Goal: Obtain resource: Download file/media

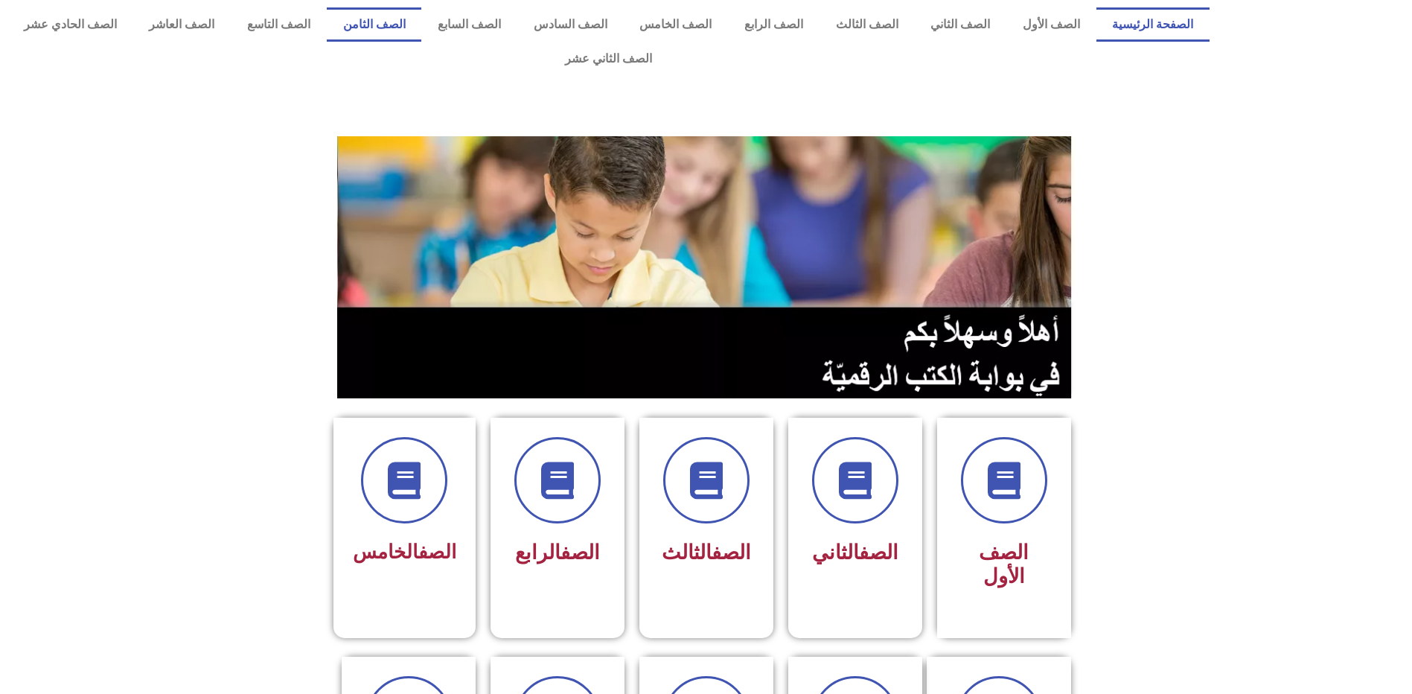
click at [422, 23] on link "الصف الثامن" at bounding box center [374, 24] width 95 height 34
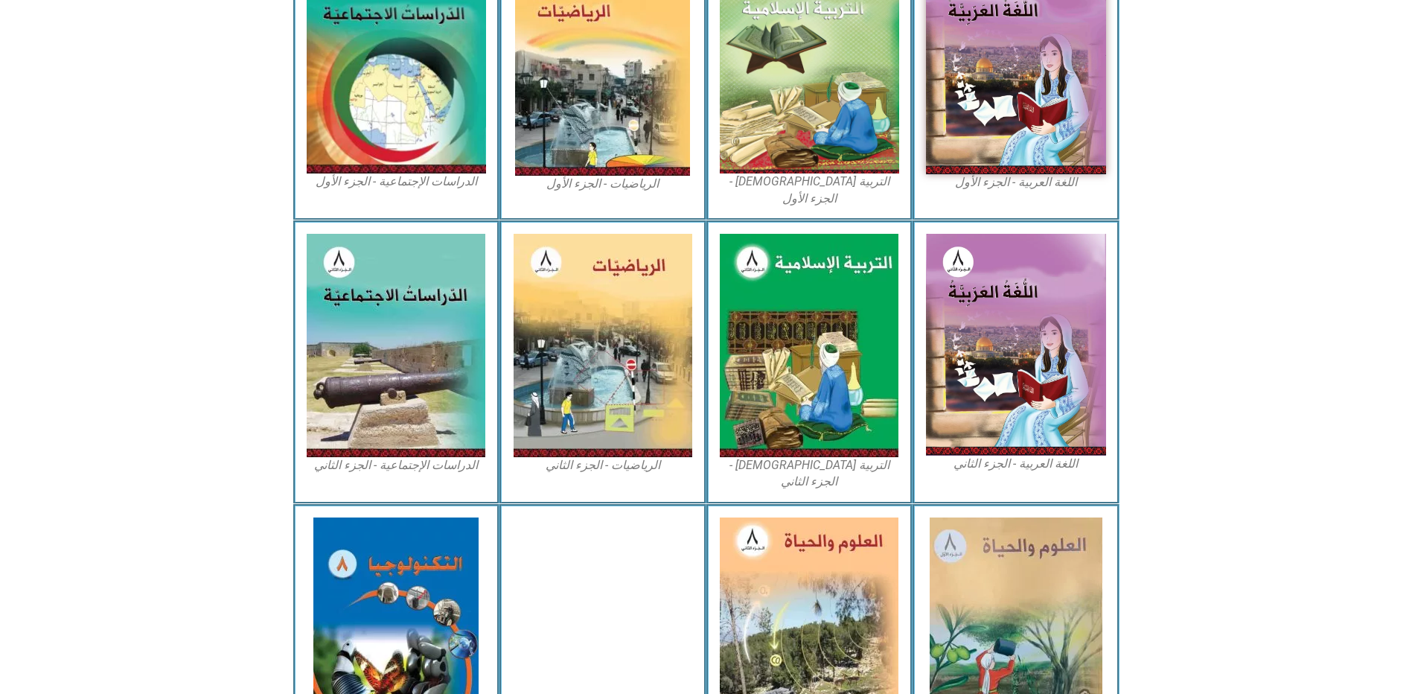
scroll to position [374, 0]
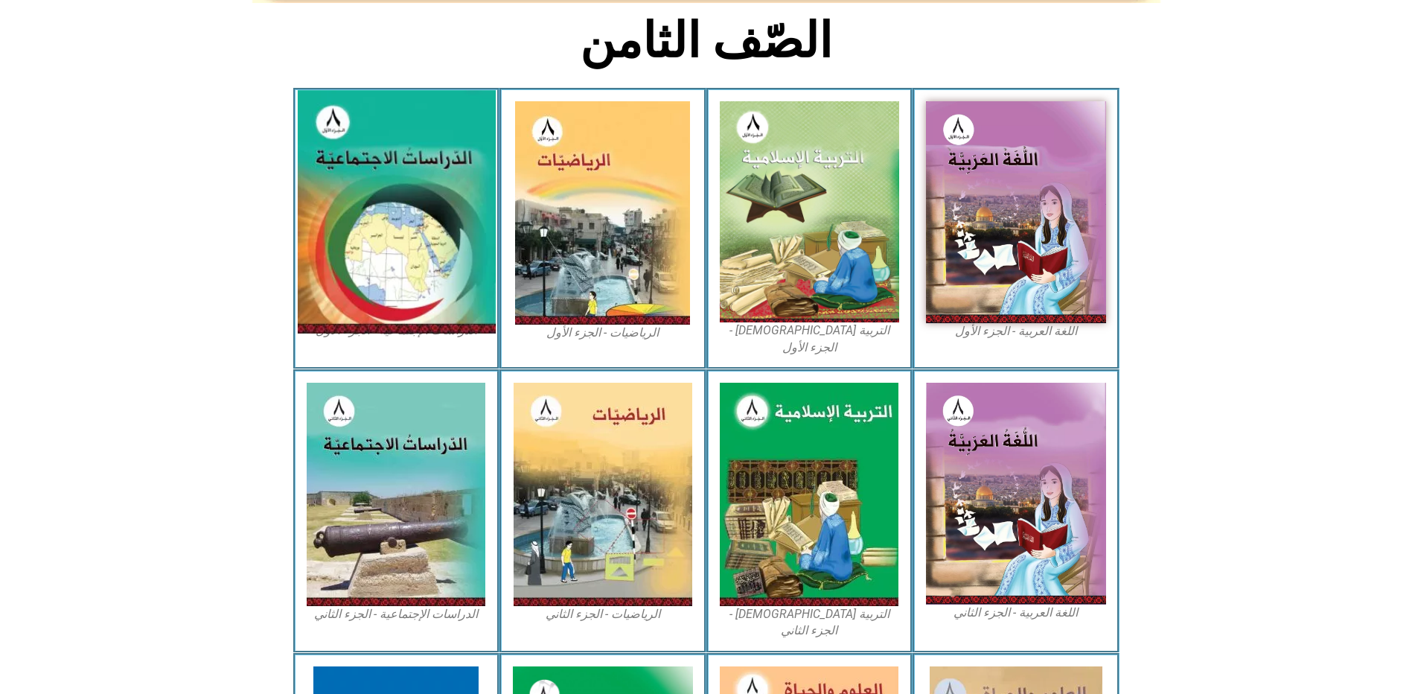
click at [413, 189] on img at bounding box center [396, 211] width 198 height 243
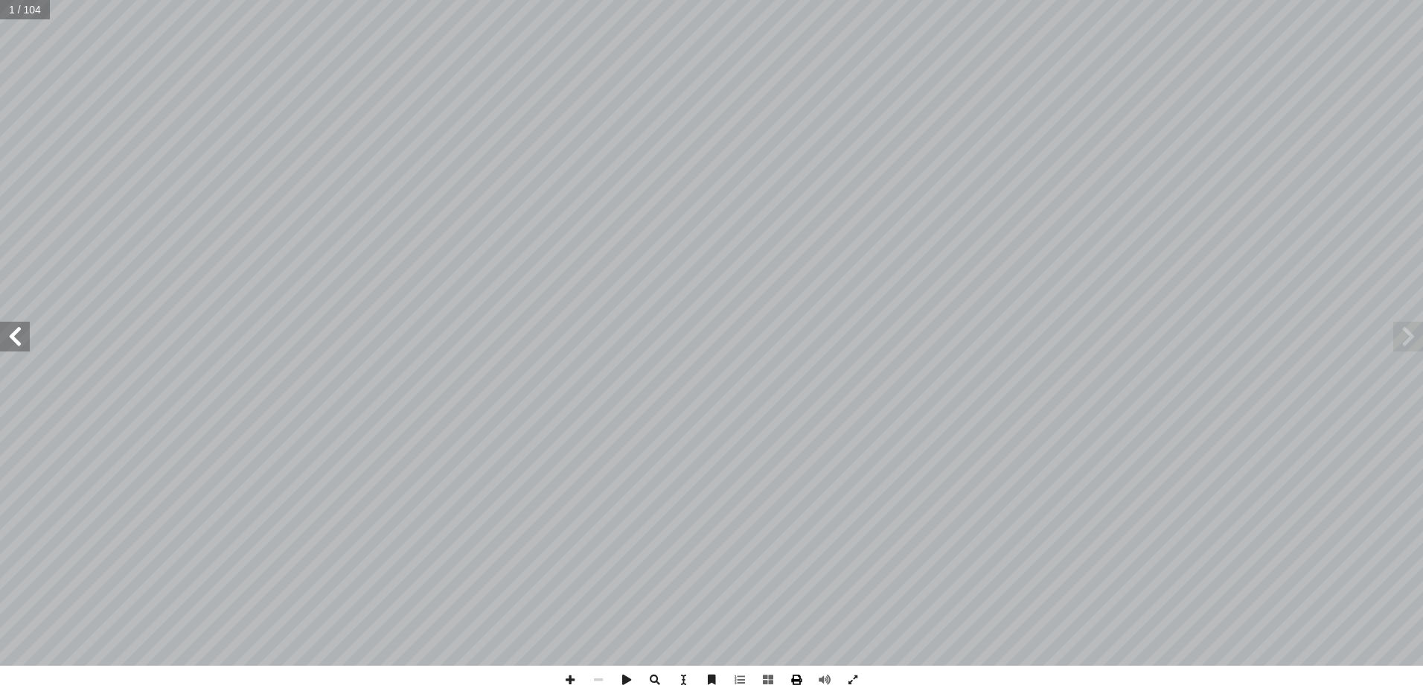
click at [802, 683] on span at bounding box center [796, 679] width 28 height 28
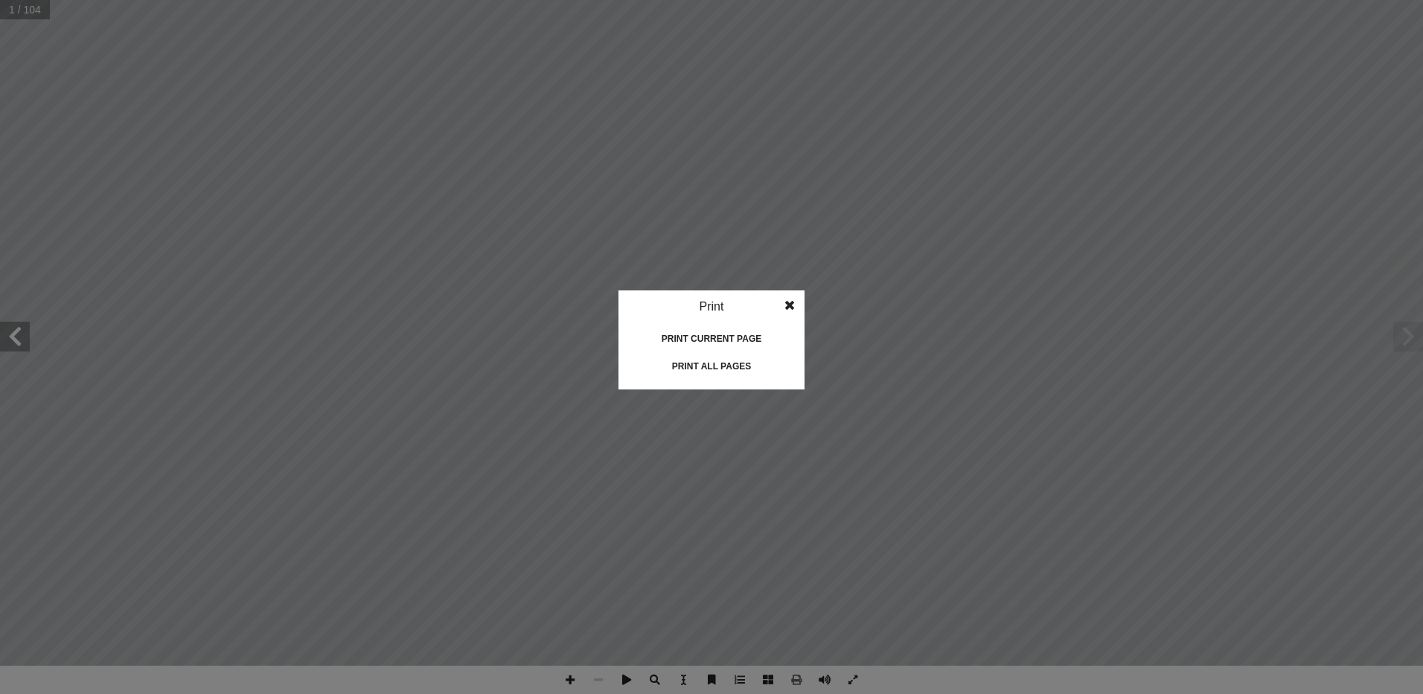
click at [792, 315] on span at bounding box center [789, 305] width 27 height 30
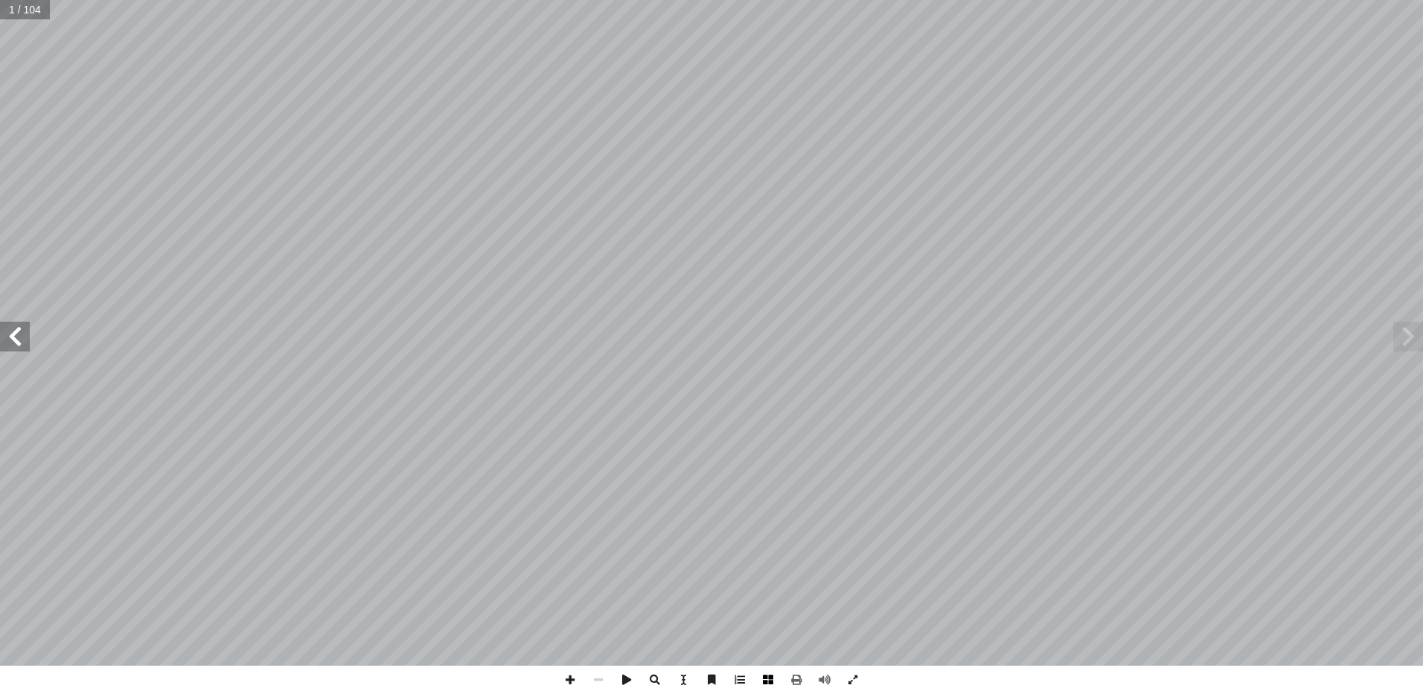
click at [767, 671] on span at bounding box center [768, 679] width 28 height 28
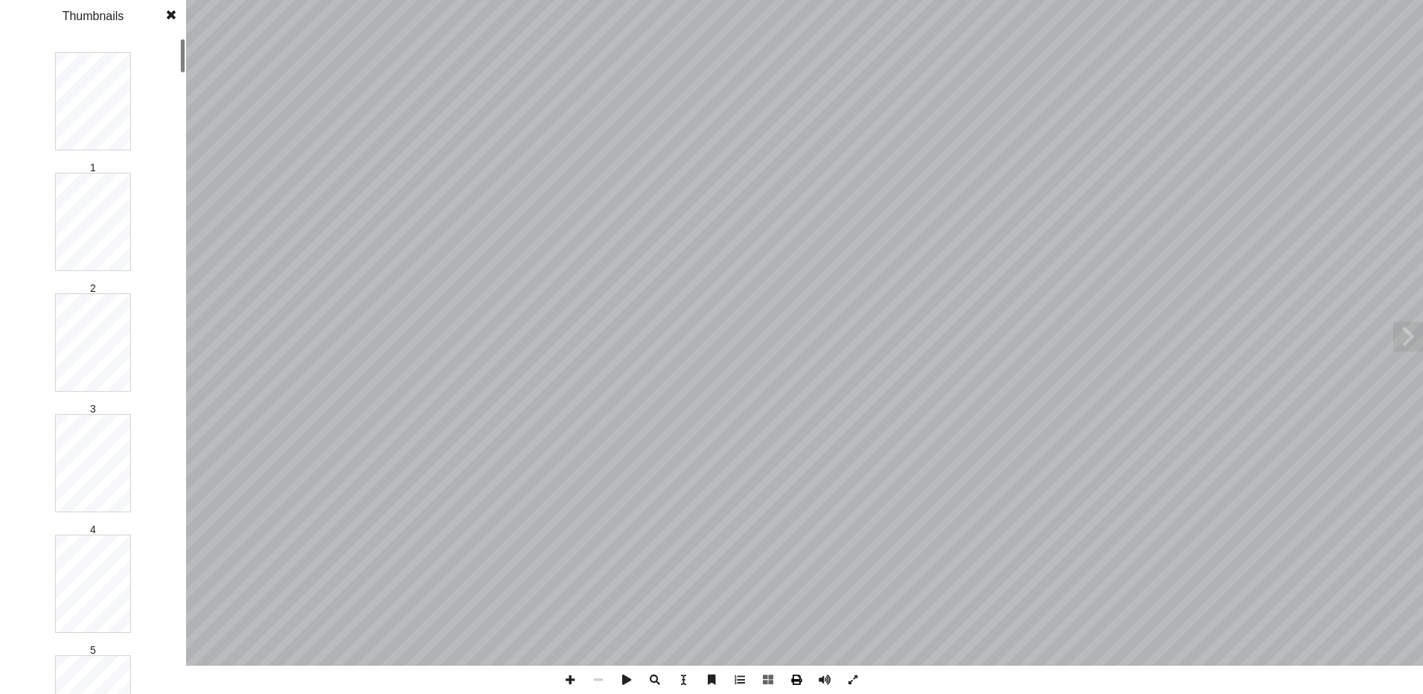
click at [799, 681] on span at bounding box center [796, 679] width 28 height 28
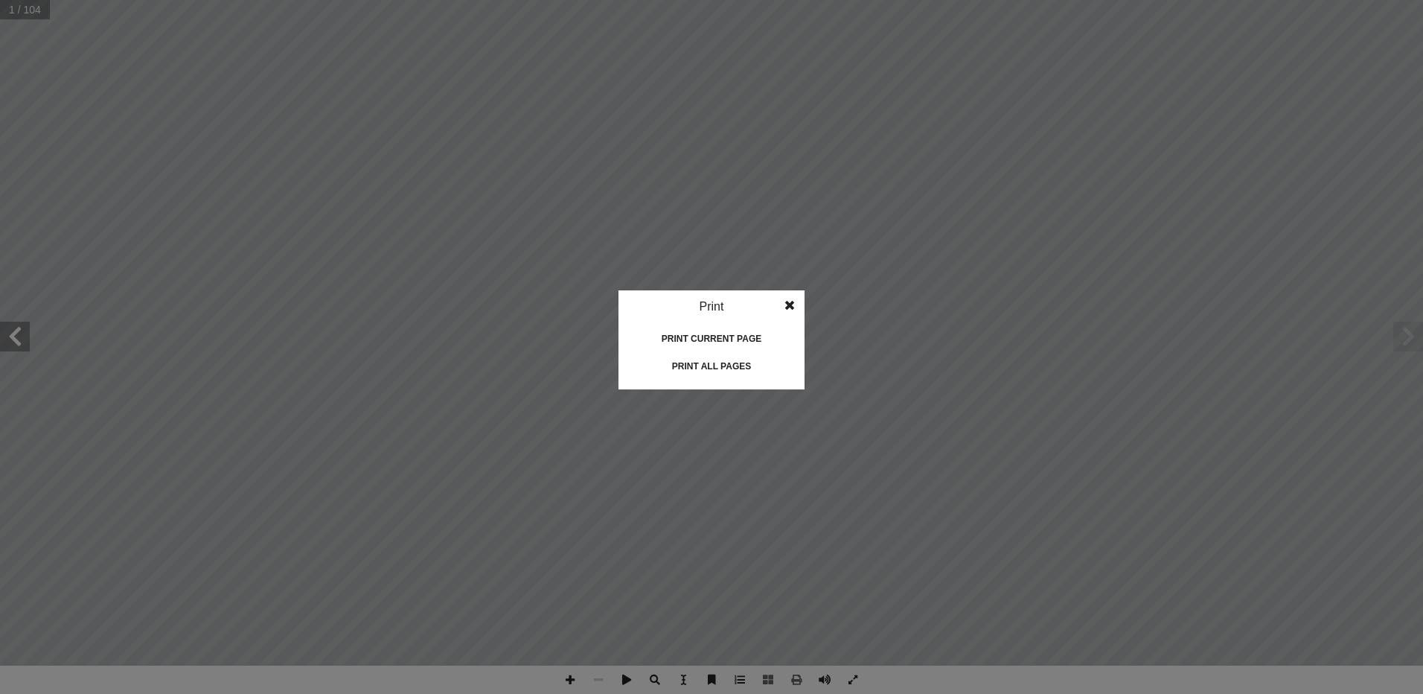
click at [729, 336] on div "Print current page" at bounding box center [711, 339] width 149 height 24
click at [721, 369] on div "Print all pages" at bounding box center [711, 366] width 149 height 24
